Goal: Task Accomplishment & Management: Manage account settings

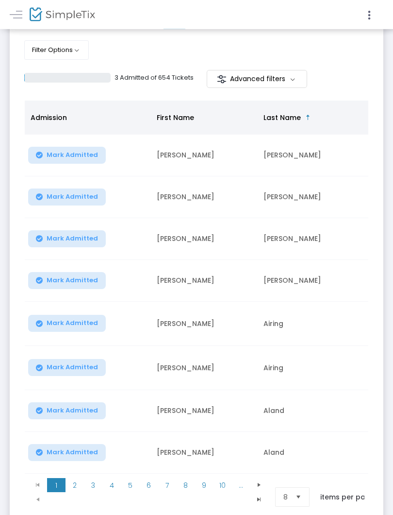
scroll to position [132, 0]
click at [259, 460] on span "Go to the next page" at bounding box center [259, 485] width 8 height 8
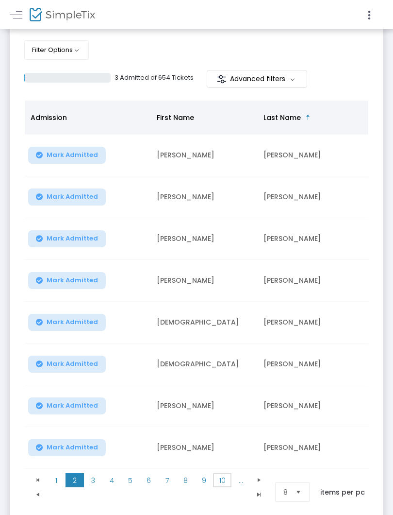
click at [223, 460] on span "10" at bounding box center [222, 480] width 18 height 15
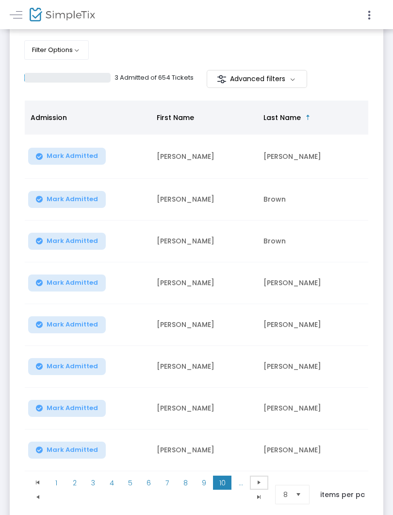
click at [257, 460] on span "Go to the next page" at bounding box center [259, 482] width 8 height 8
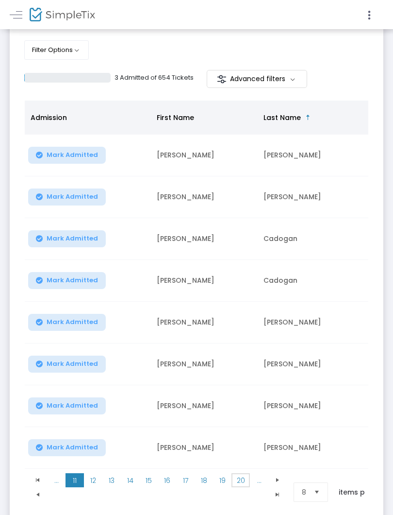
click at [241, 460] on span "20" at bounding box center [241, 480] width 18 height 15
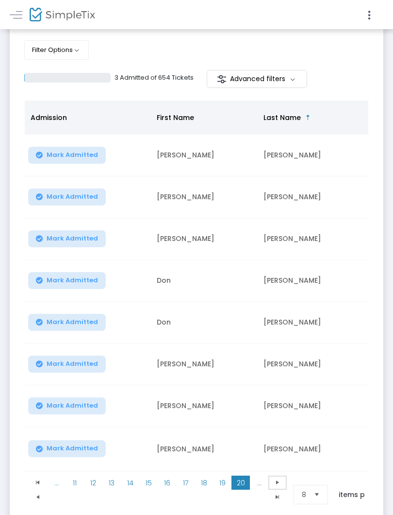
click at [276, 460] on span "Go to the next page" at bounding box center [278, 482] width 8 height 8
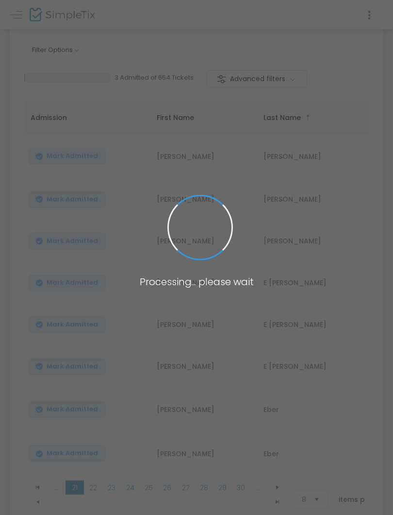
click at [241, 460] on span at bounding box center [196, 257] width 393 height 515
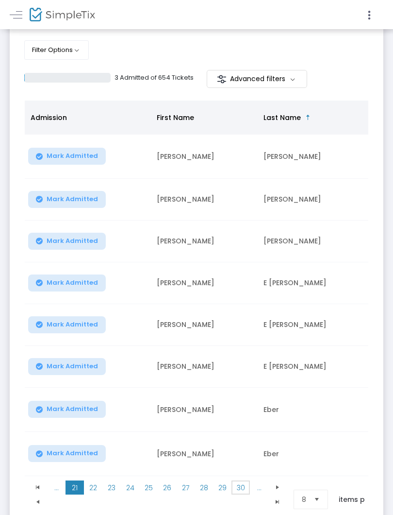
click at [239, 460] on span "30" at bounding box center [241, 487] width 18 height 15
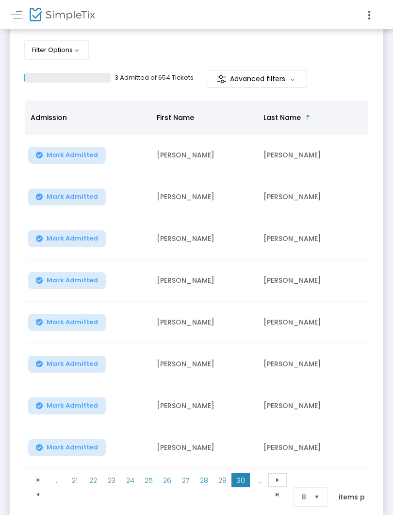
click at [272, 460] on span at bounding box center [278, 480] width 18 height 15
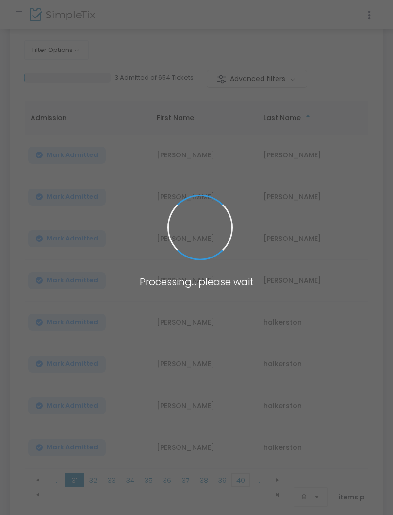
click at [240, 460] on span "40" at bounding box center [241, 480] width 18 height 15
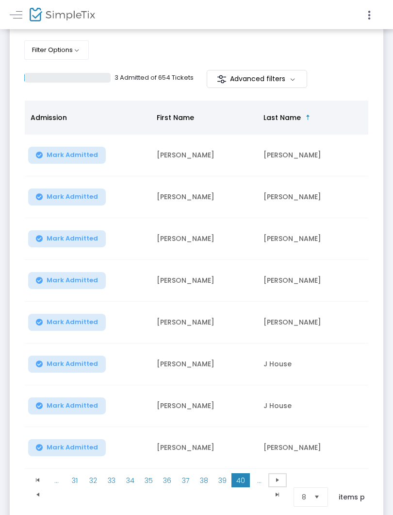
click at [277, 460] on span "Go to the next page" at bounding box center [278, 480] width 8 height 8
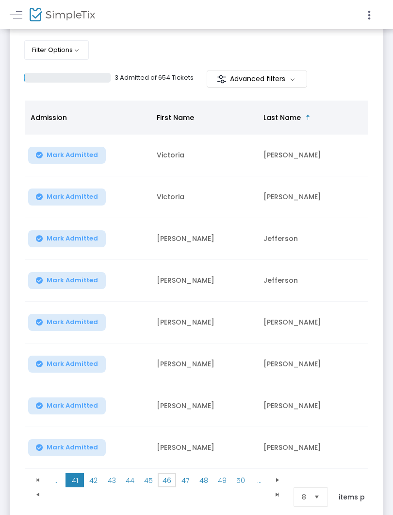
click at [169, 460] on span "46" at bounding box center [167, 480] width 18 height 15
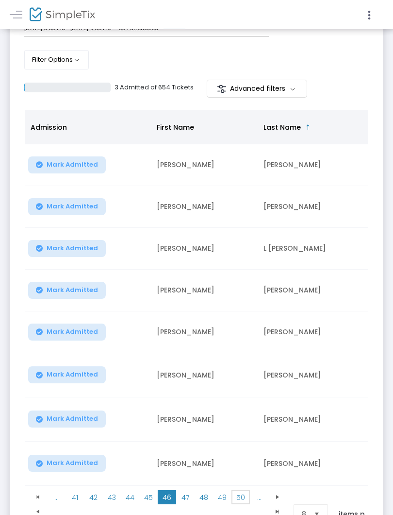
click at [237, 460] on span "50" at bounding box center [241, 497] width 18 height 15
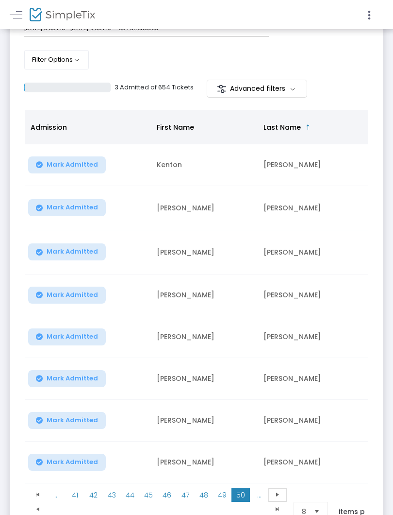
click at [276, 460] on span "Go to the next page" at bounding box center [278, 494] width 8 height 8
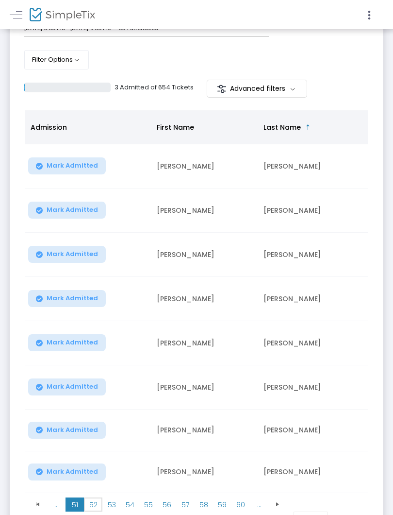
click at [94, 460] on span "52" at bounding box center [93, 504] width 18 height 15
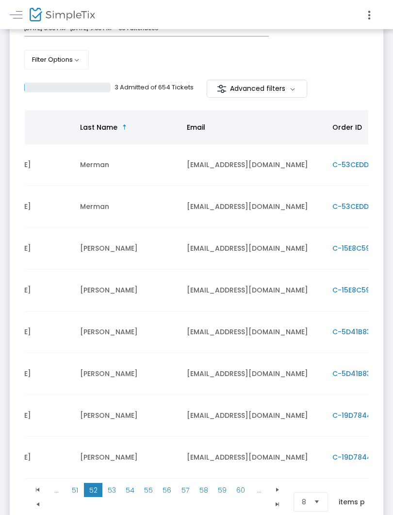
scroll to position [0, 184]
